Goal: Task Accomplishment & Management: Manage account settings

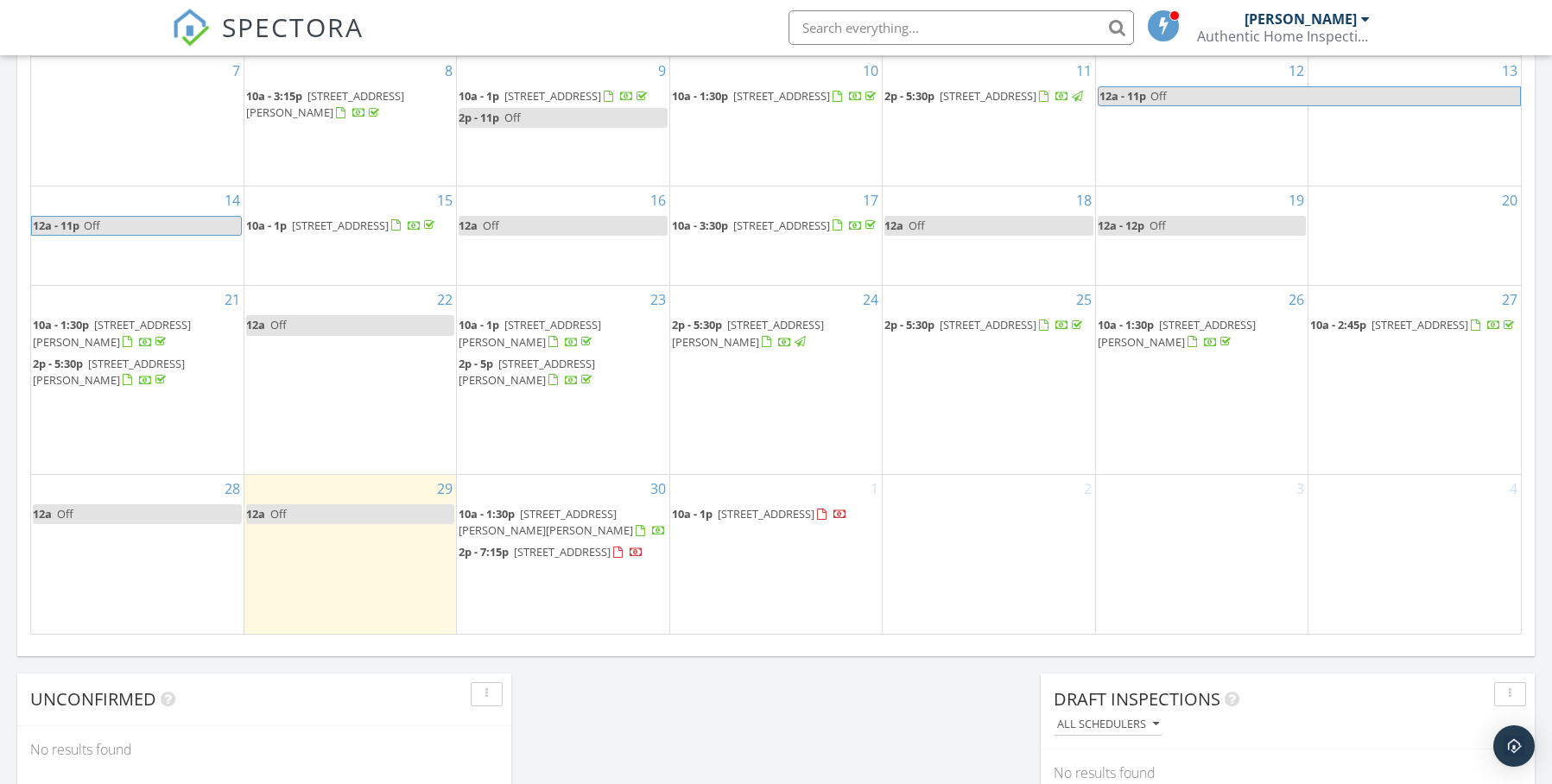
scroll to position [1598, 1578]
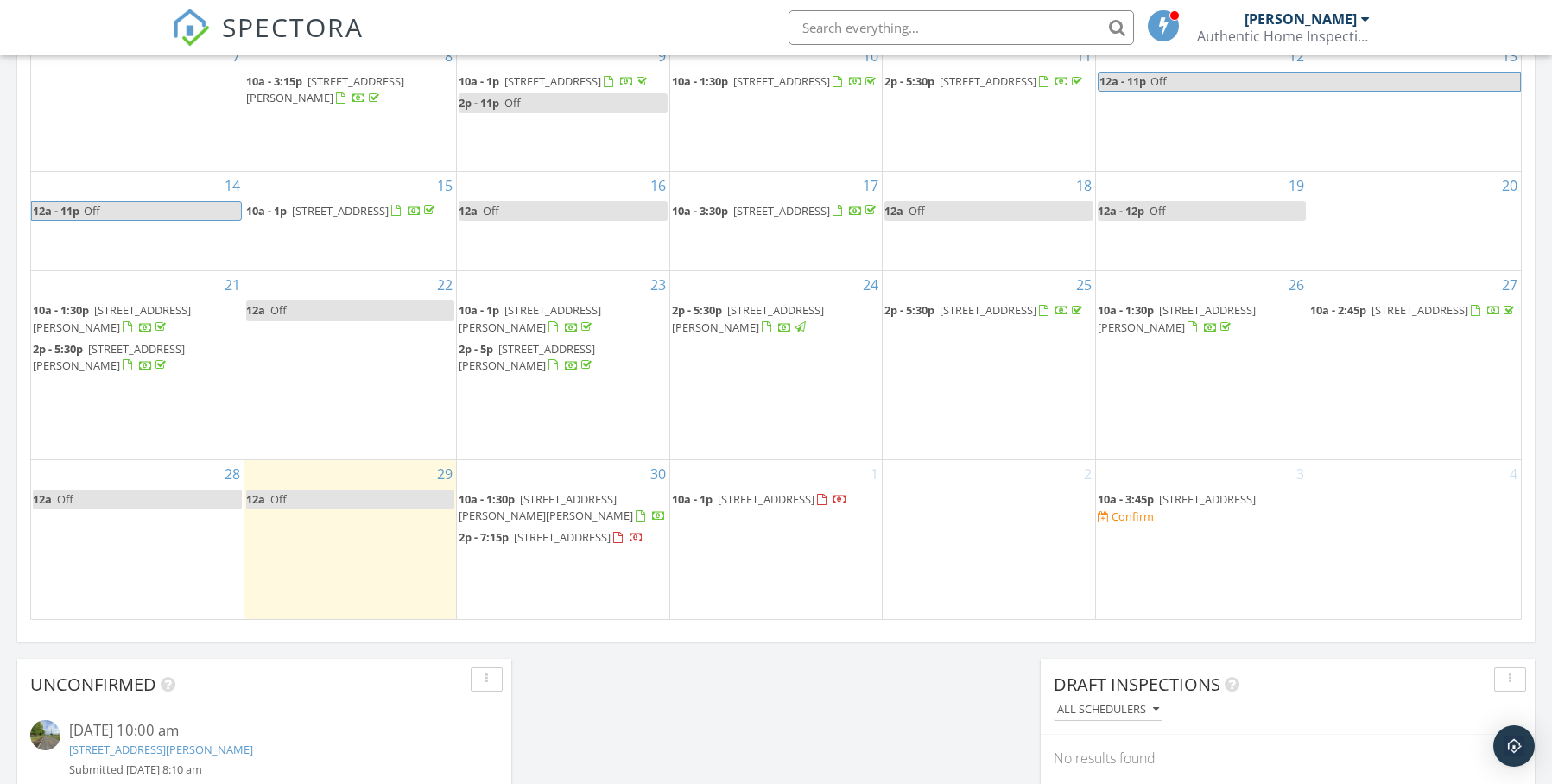
scroll to position [1066, 0]
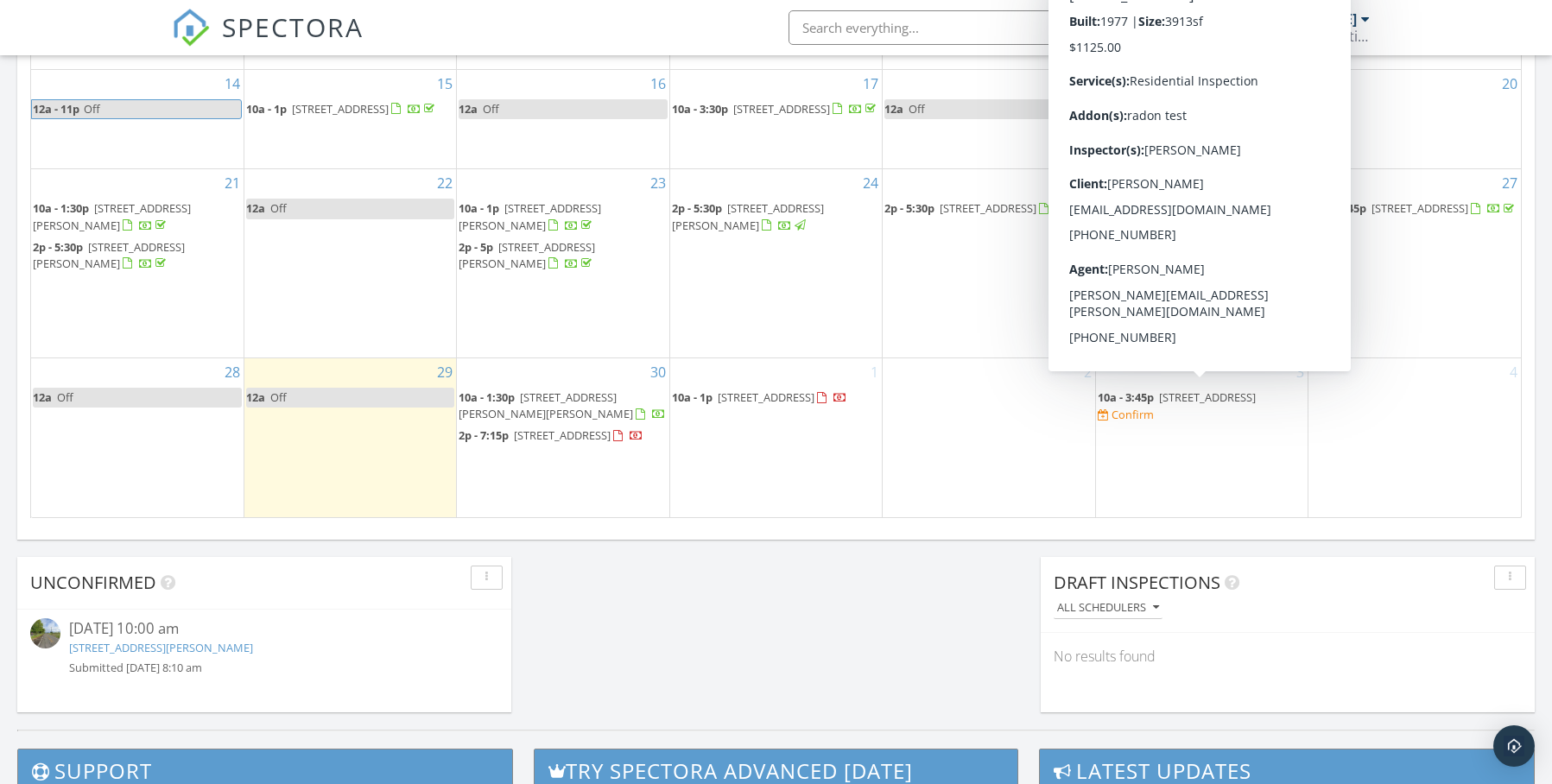
click at [1109, 411] on div at bounding box center [1103, 416] width 11 height 11
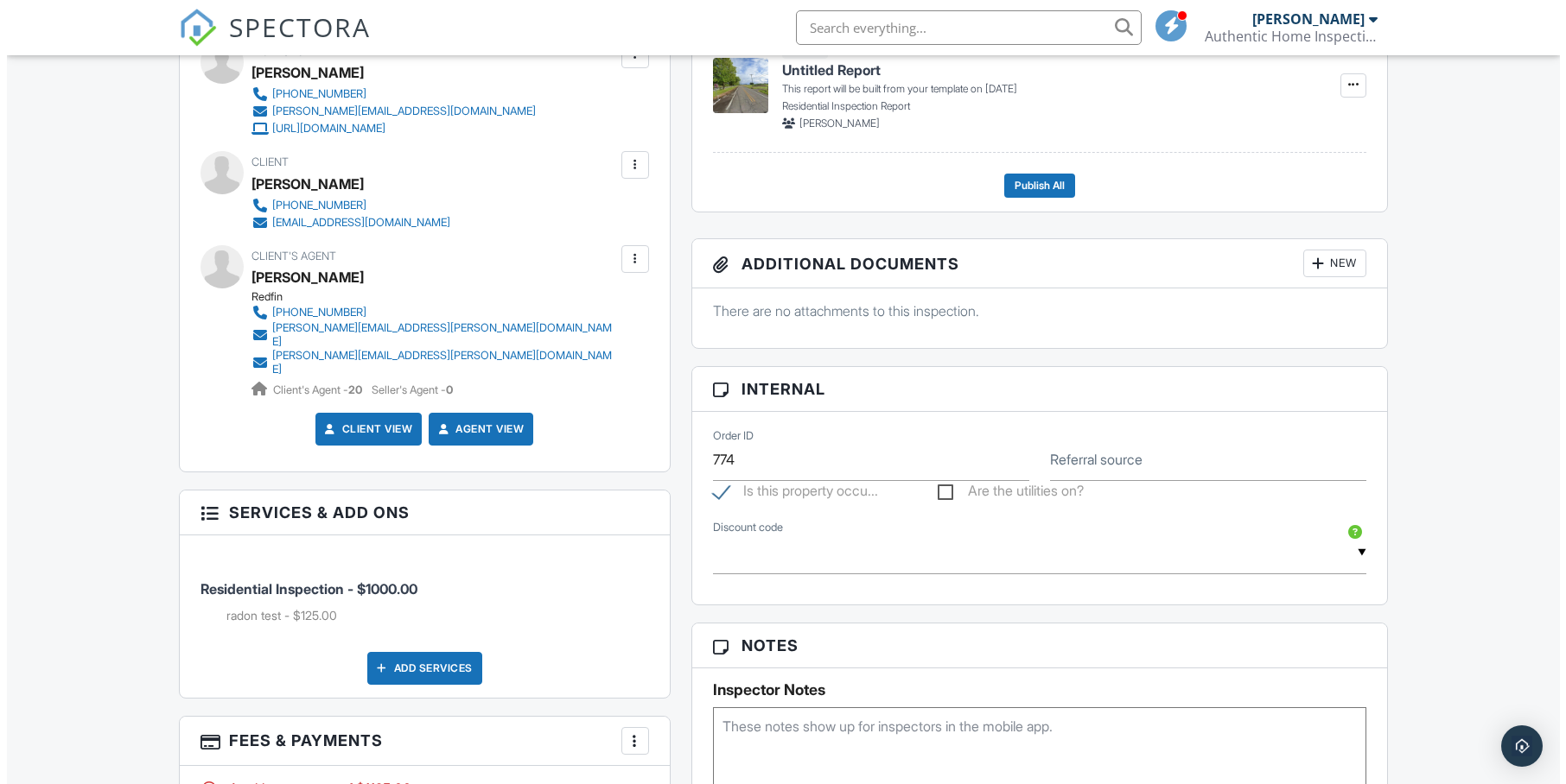
scroll to position [798, 0]
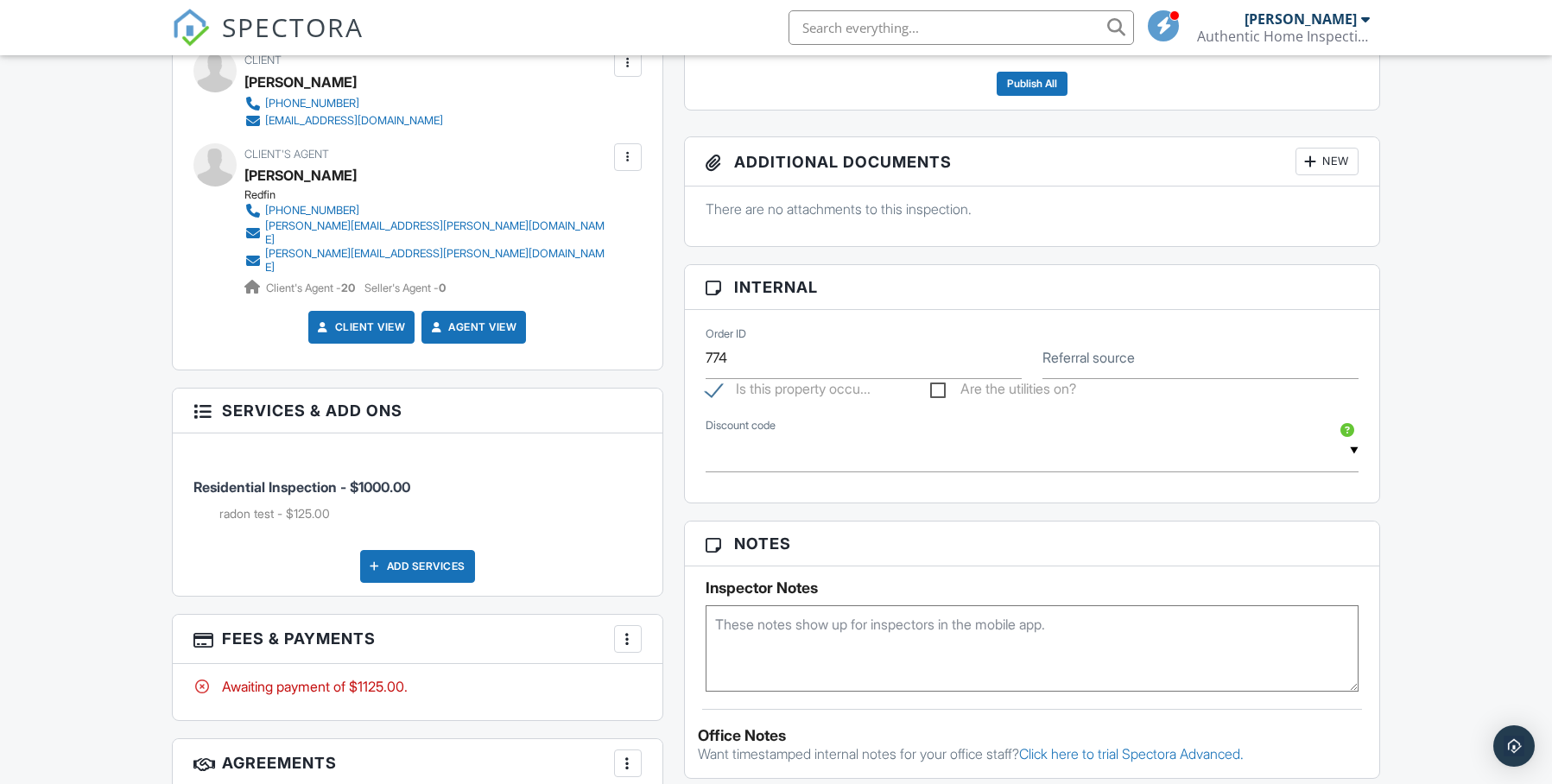
click at [444, 550] on div "Add Services" at bounding box center [418, 566] width 115 height 33
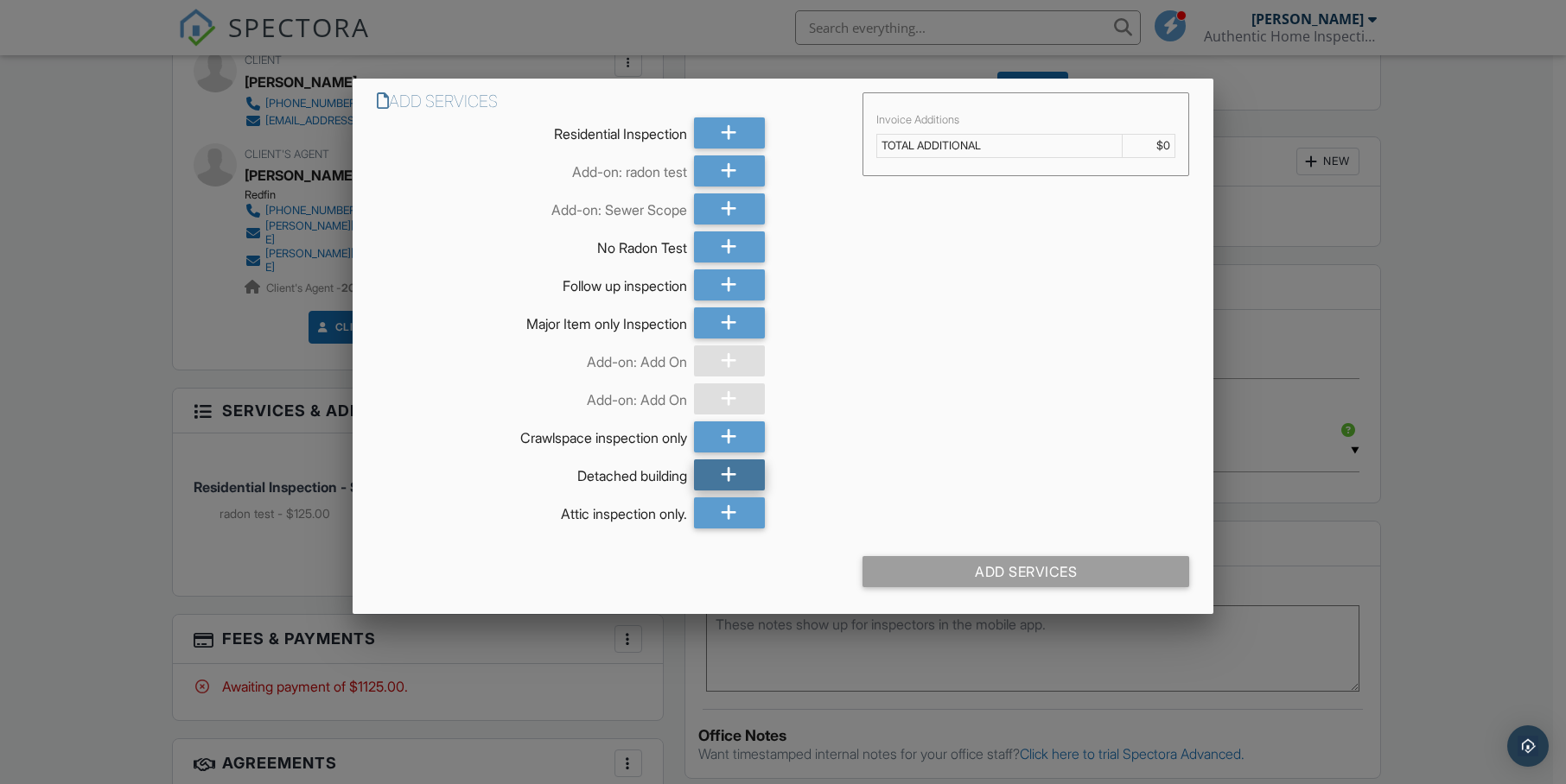
click at [709, 475] on div at bounding box center [729, 475] width 71 height 31
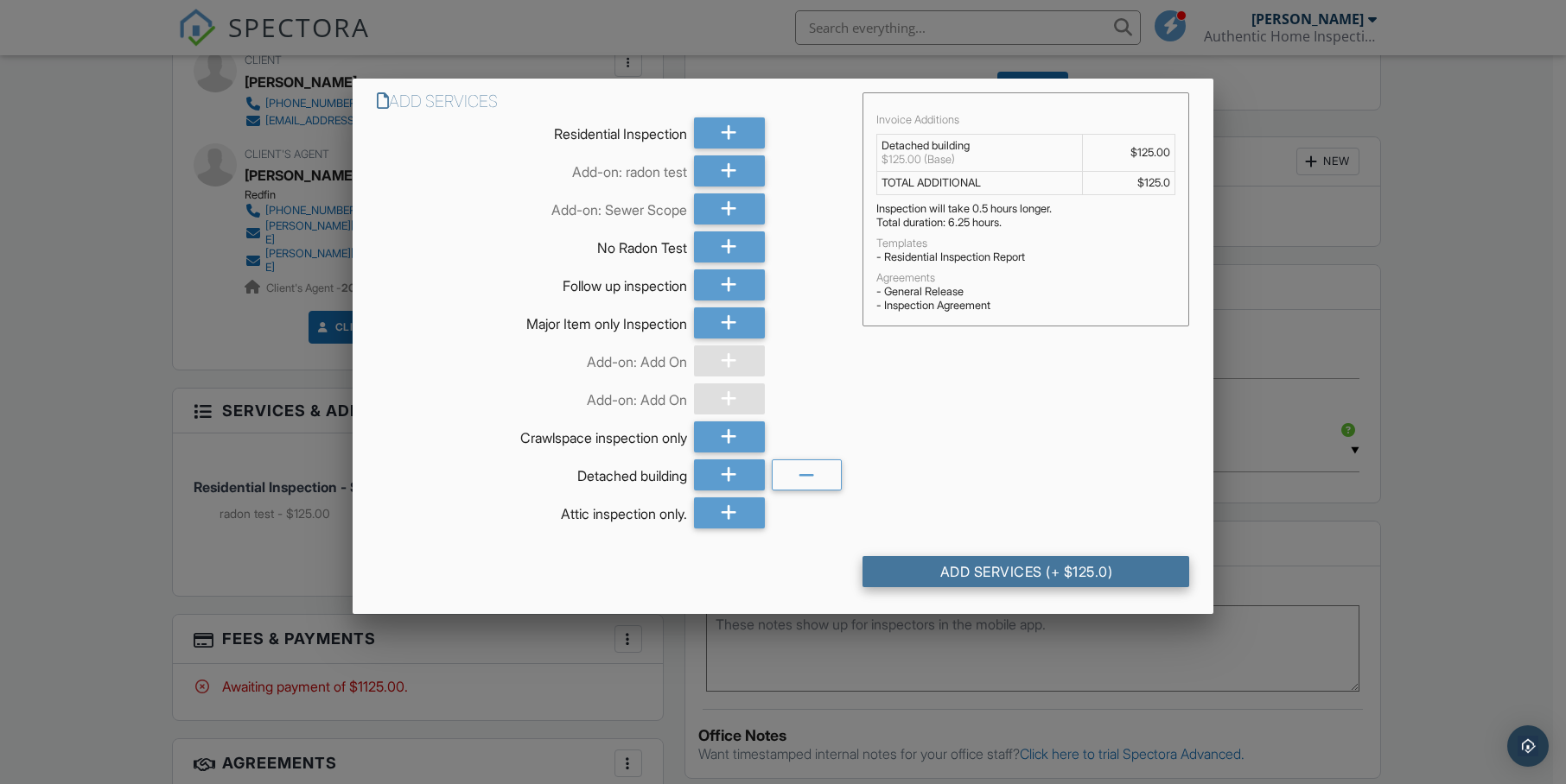
click at [1002, 583] on div "Add Services (+ $125.0)" at bounding box center [1026, 572] width 327 height 31
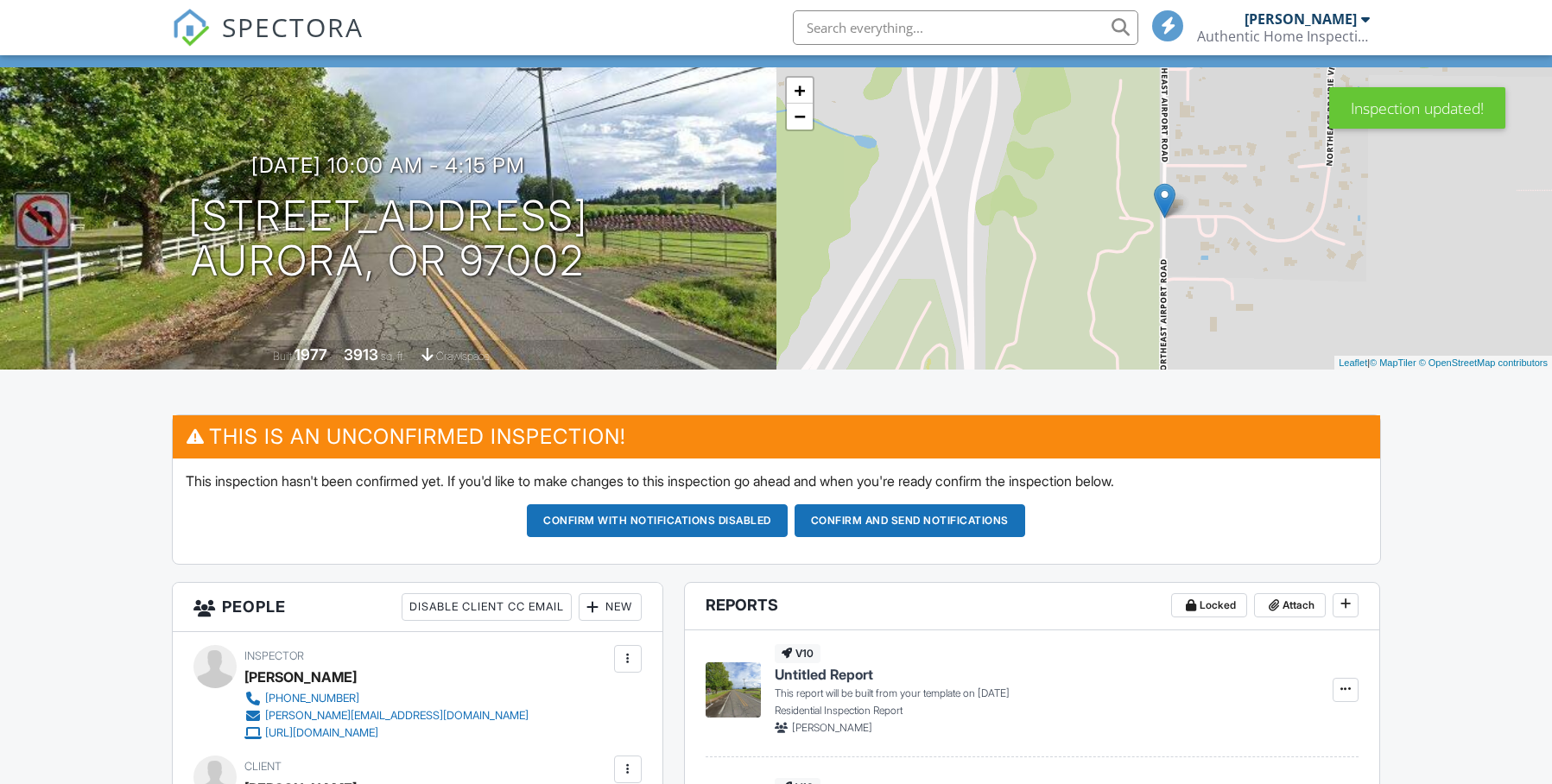
scroll to position [74, 0]
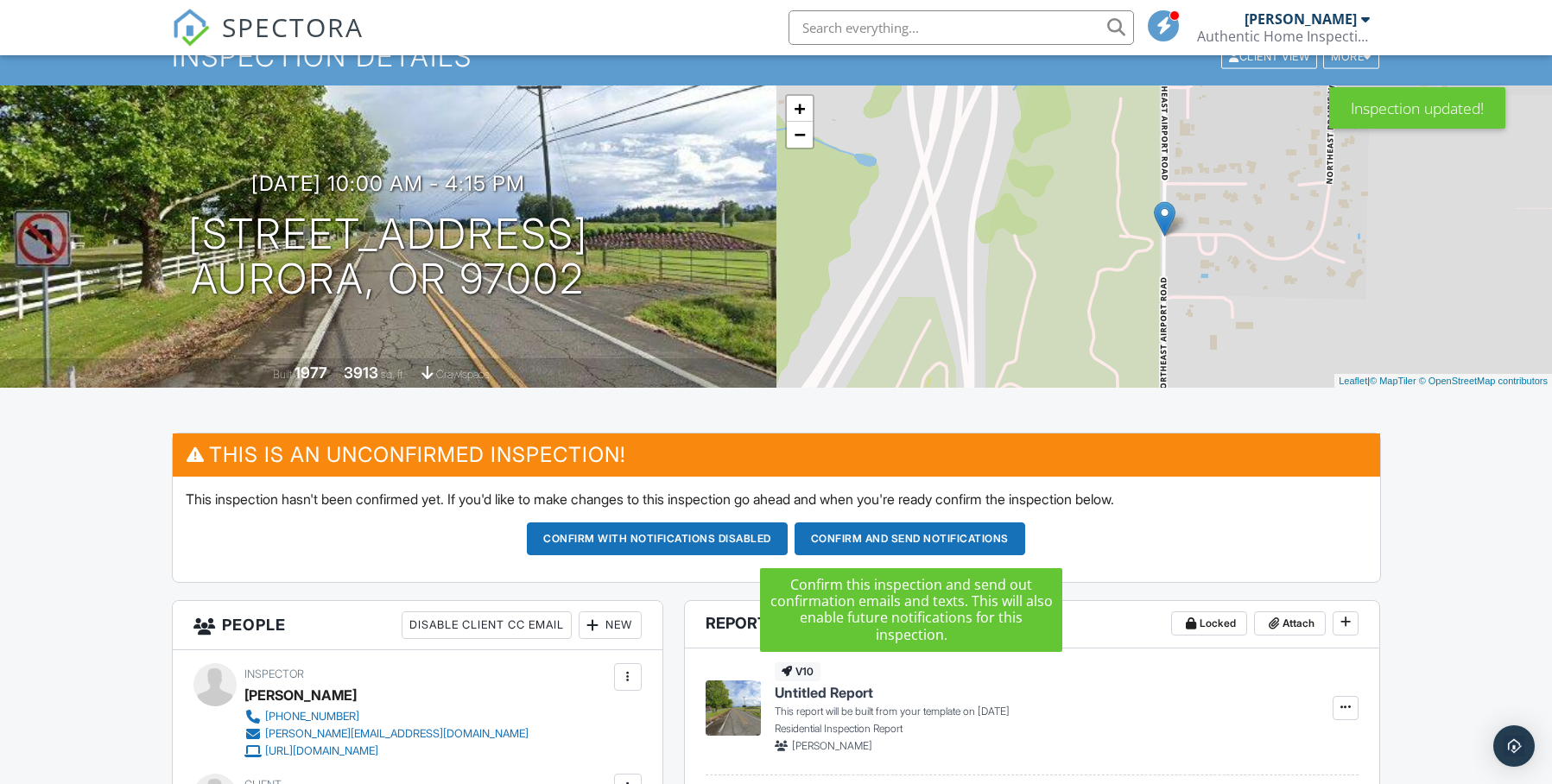
click at [893, 543] on button "Confirm and send notifications" at bounding box center [910, 539] width 230 height 33
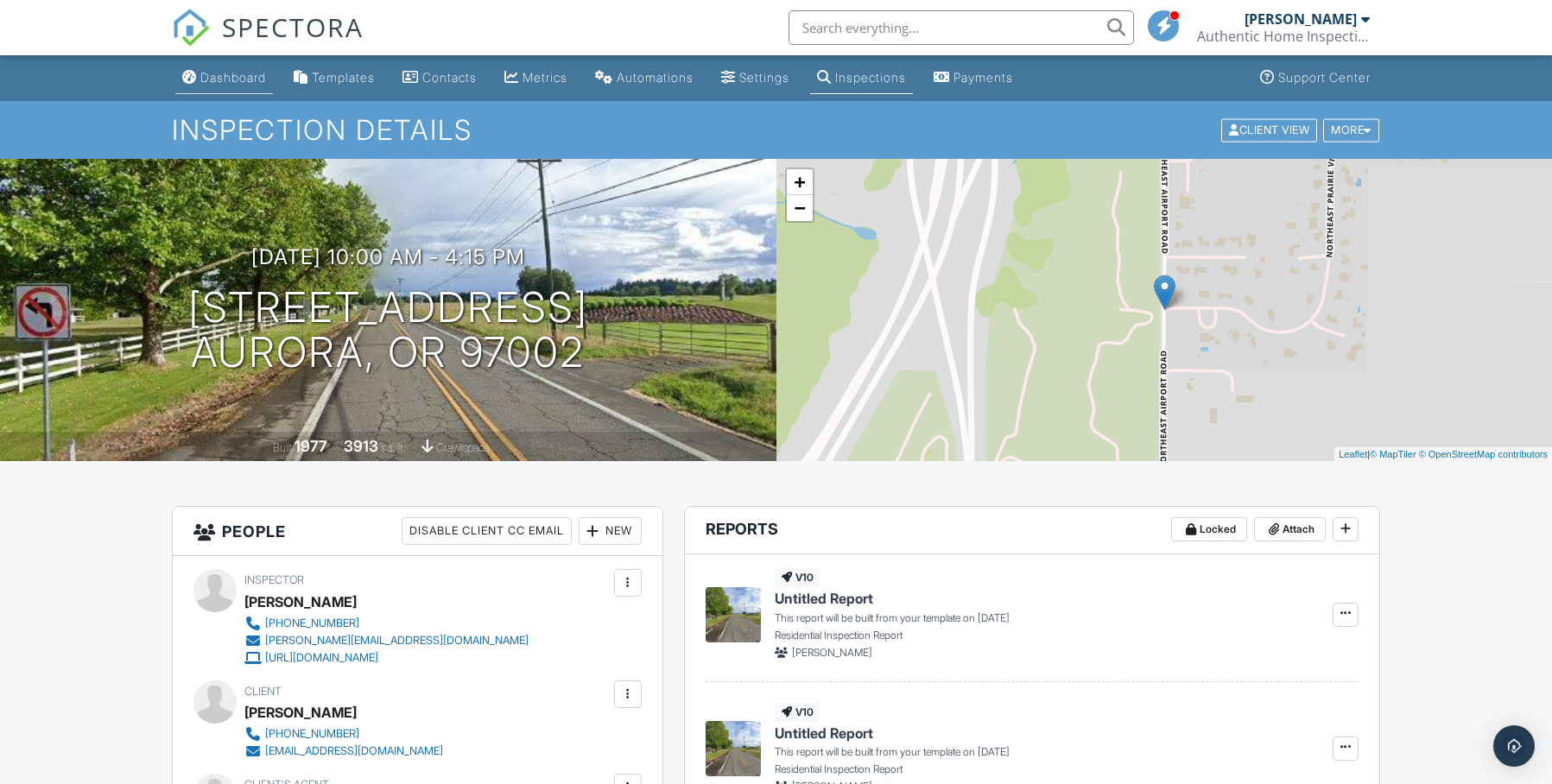
click at [249, 75] on div "Dashboard" at bounding box center [233, 77] width 66 height 15
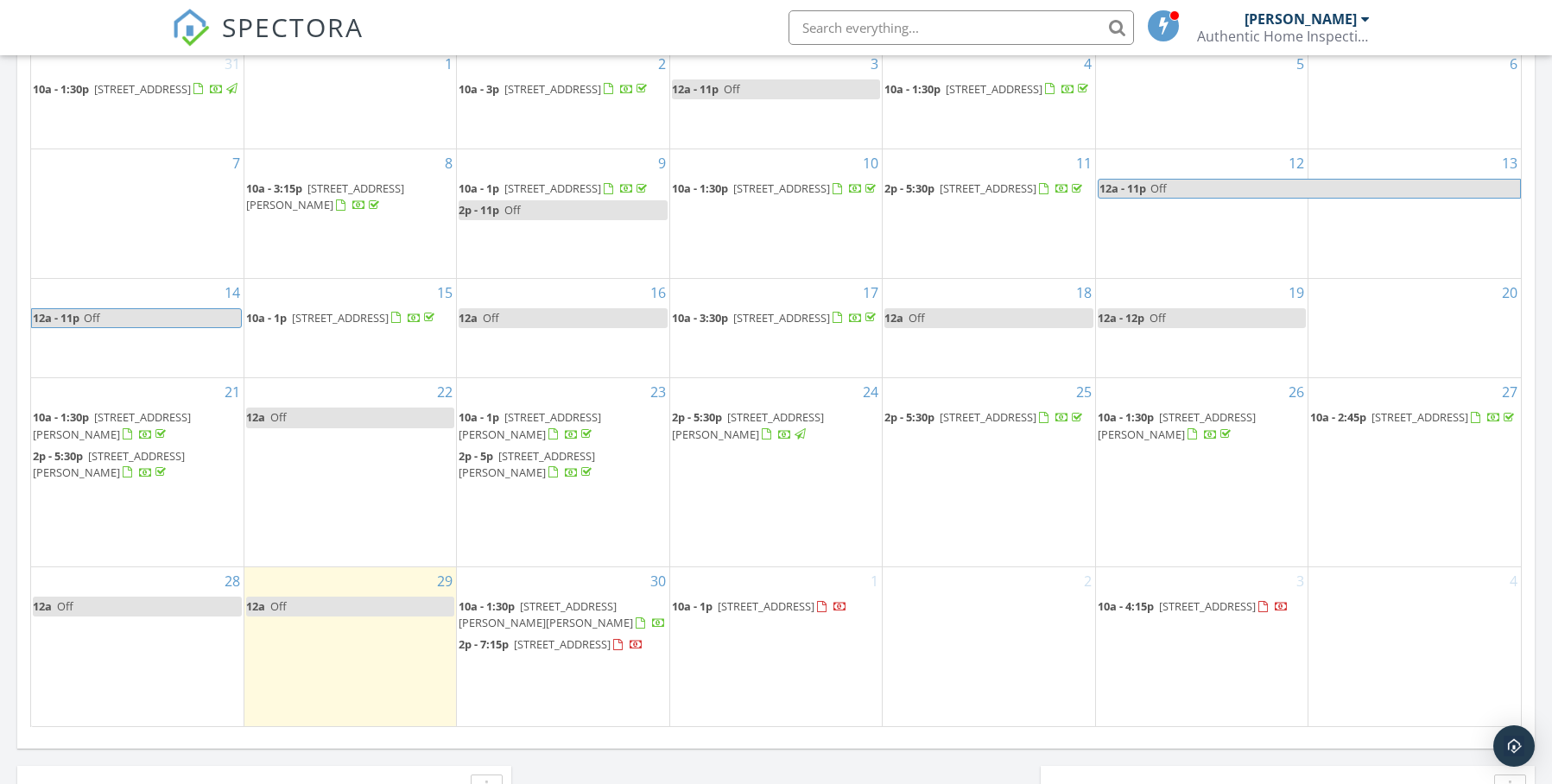
scroll to position [891, 0]
